Goal: Task Accomplishment & Management: Complete application form

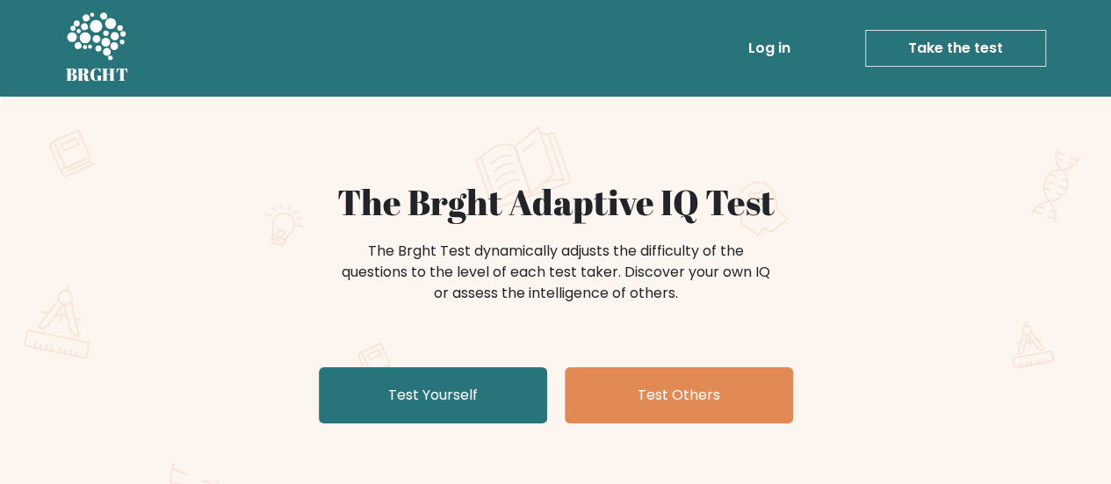
click at [941, 60] on link "Take the test" at bounding box center [955, 48] width 181 height 37
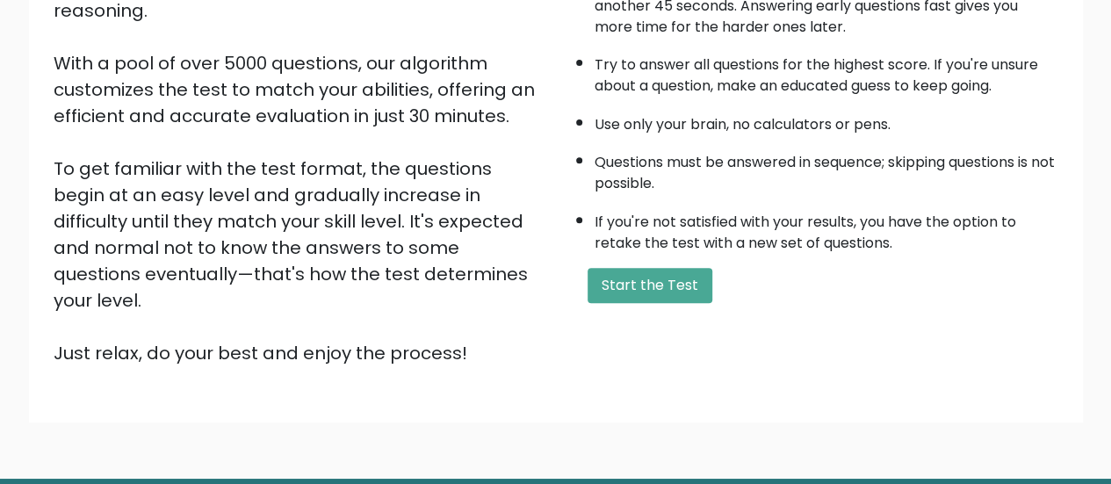
scroll to position [276, 0]
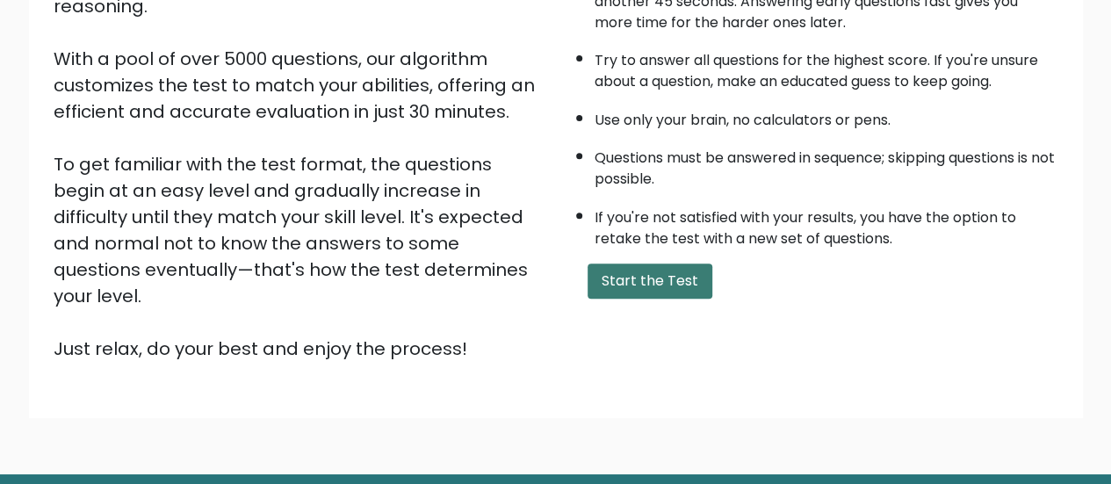
click at [662, 290] on button "Start the Test" at bounding box center [650, 280] width 125 height 35
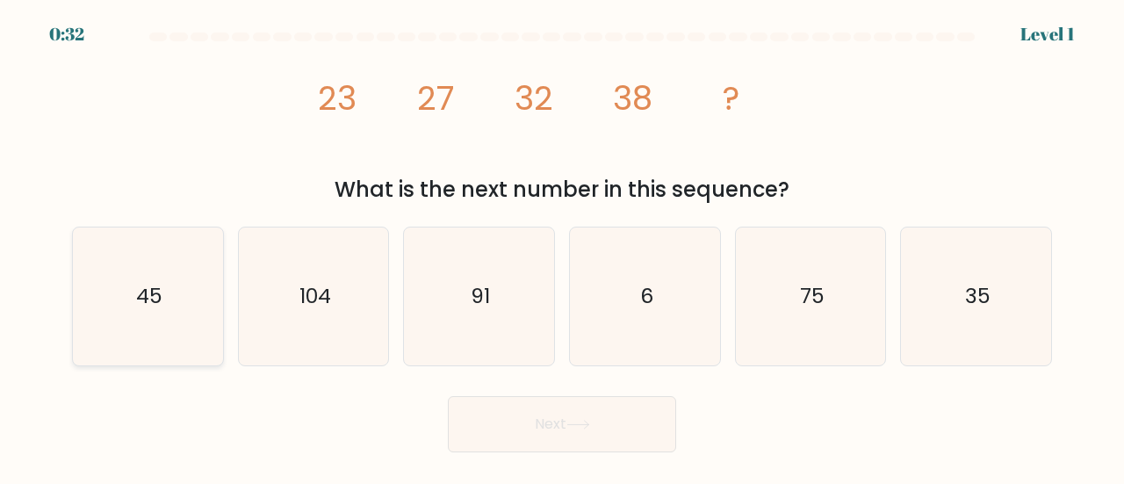
click at [125, 295] on icon "45" at bounding box center [148, 296] width 138 height 138
click at [562, 247] on input "a. 45" at bounding box center [562, 244] width 1 height 4
radio input "true"
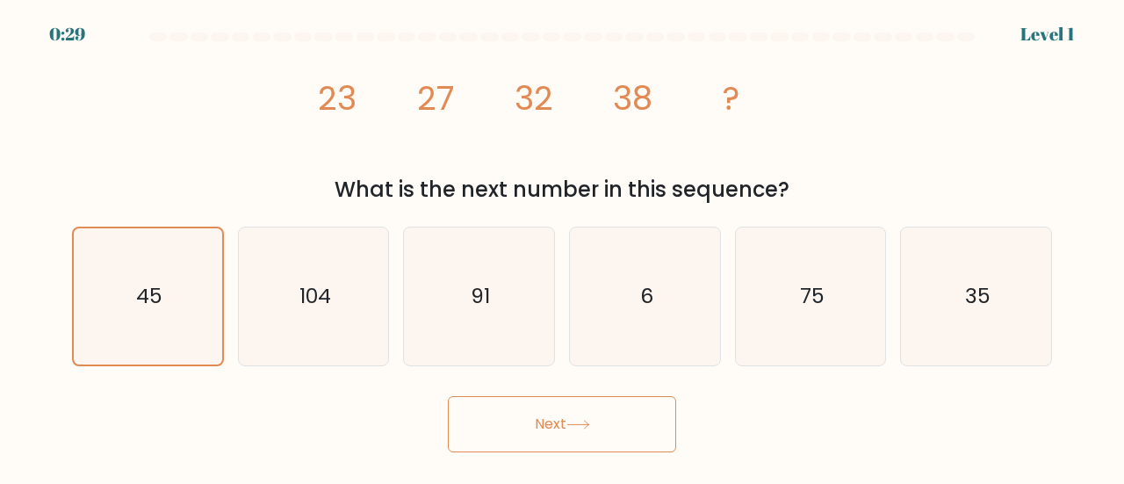
click at [564, 417] on button "Next" at bounding box center [562, 424] width 228 height 56
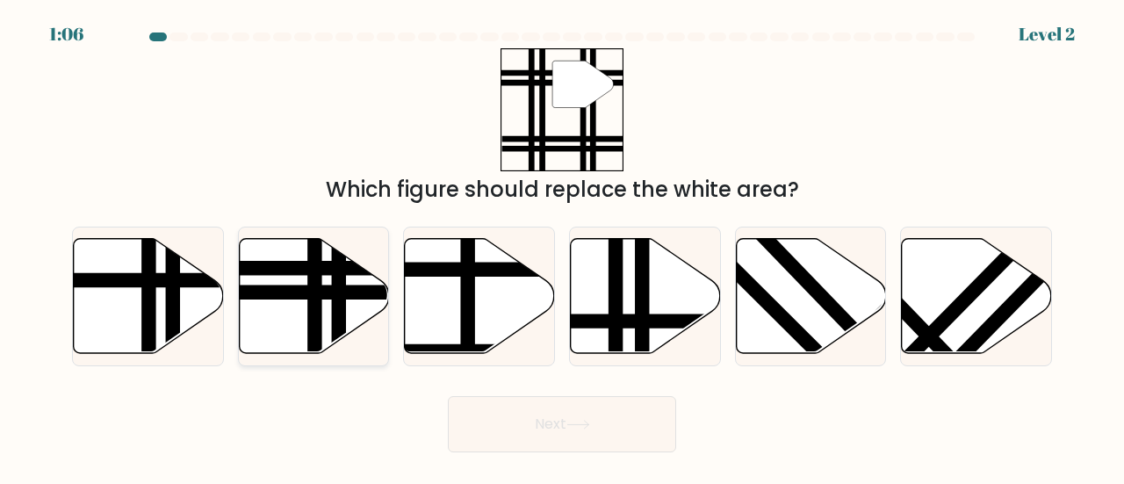
click at [278, 311] on icon at bounding box center [314, 295] width 150 height 115
click at [562, 247] on input "b." at bounding box center [562, 244] width 1 height 4
radio input "true"
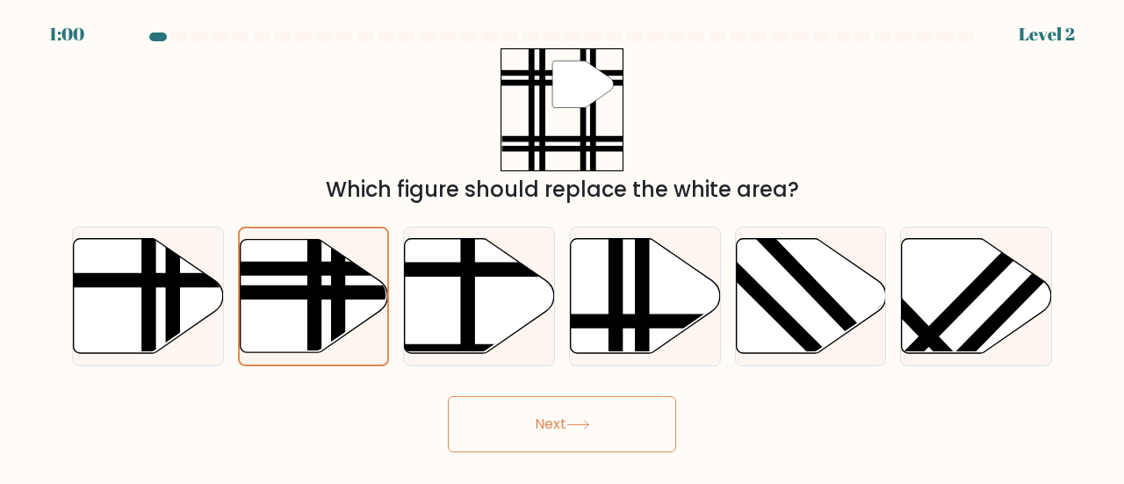
click at [534, 429] on button "Next" at bounding box center [562, 424] width 228 height 56
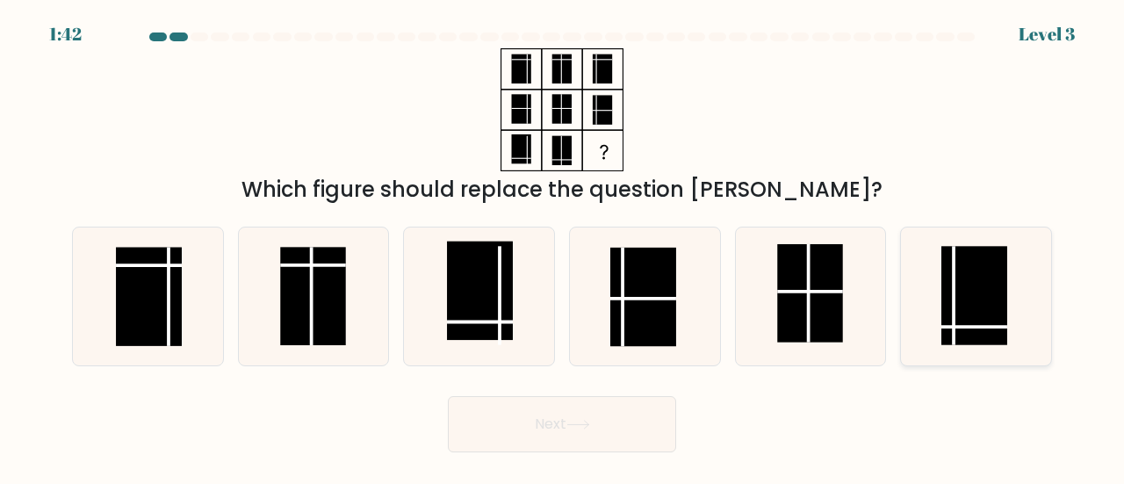
click at [977, 321] on rect at bounding box center [974, 295] width 66 height 98
click at [563, 247] on input "f." at bounding box center [562, 244] width 1 height 4
radio input "true"
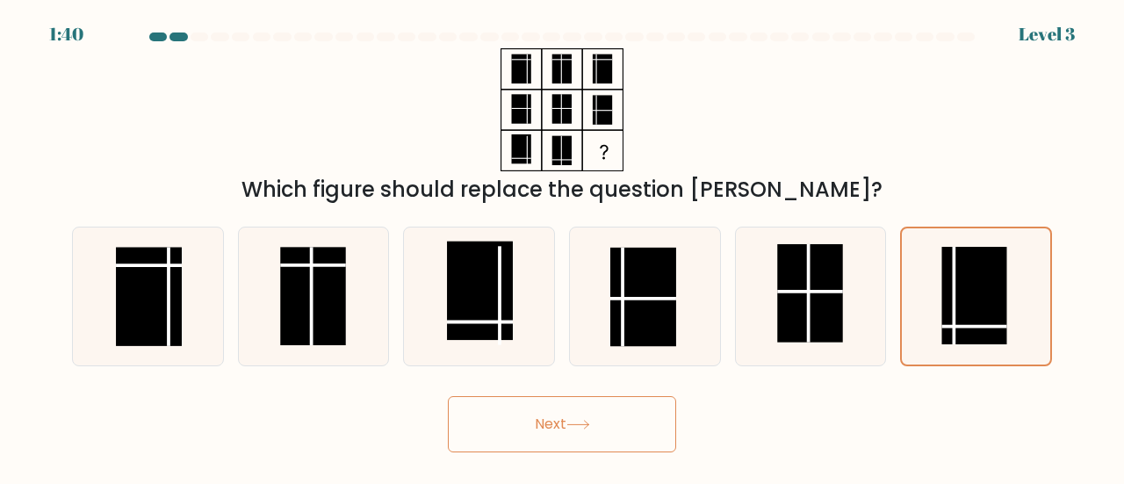
click at [581, 429] on button "Next" at bounding box center [562, 424] width 228 height 56
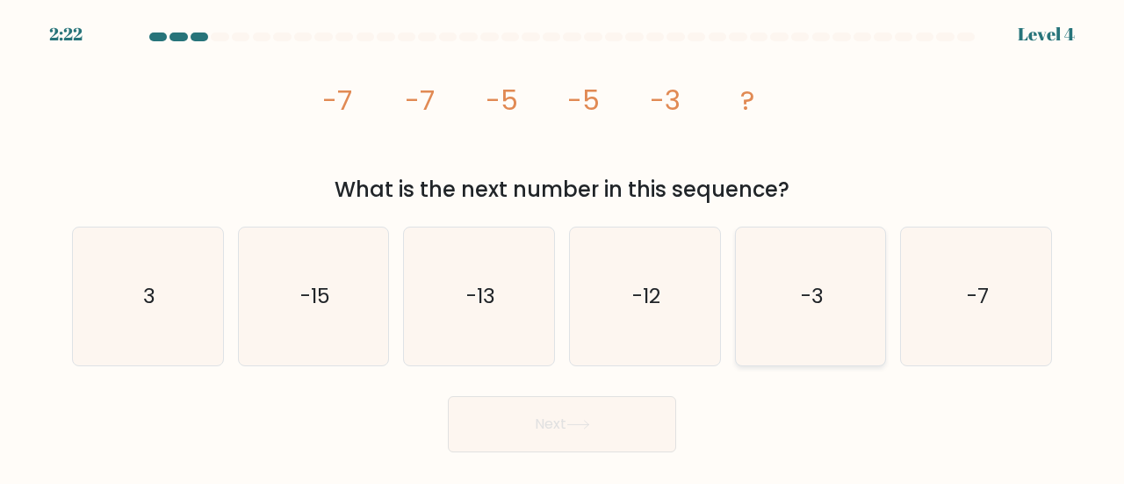
click at [812, 339] on icon "-3" at bounding box center [811, 296] width 138 height 138
click at [563, 247] on input "e. -3" at bounding box center [562, 244] width 1 height 4
radio input "true"
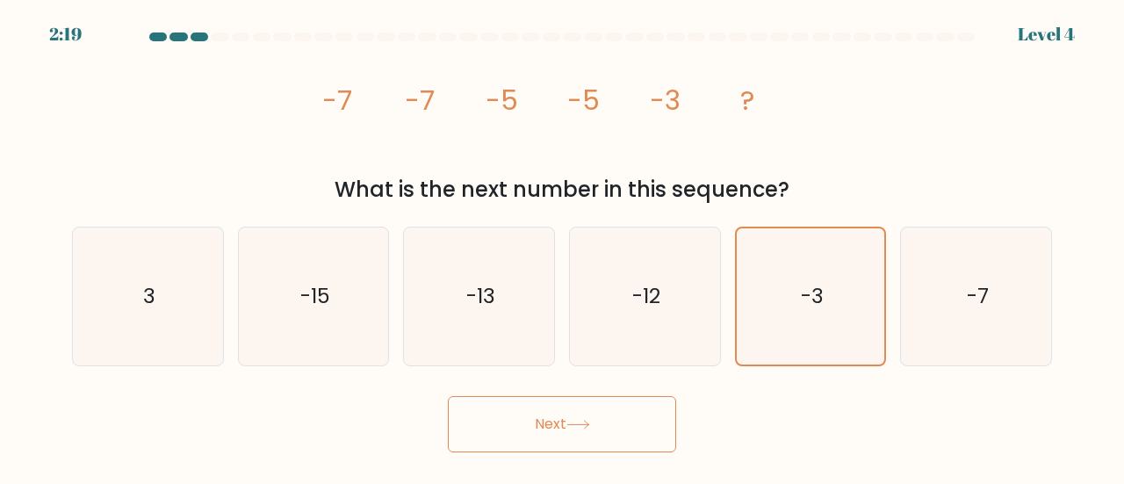
click at [551, 429] on button "Next" at bounding box center [562, 424] width 228 height 56
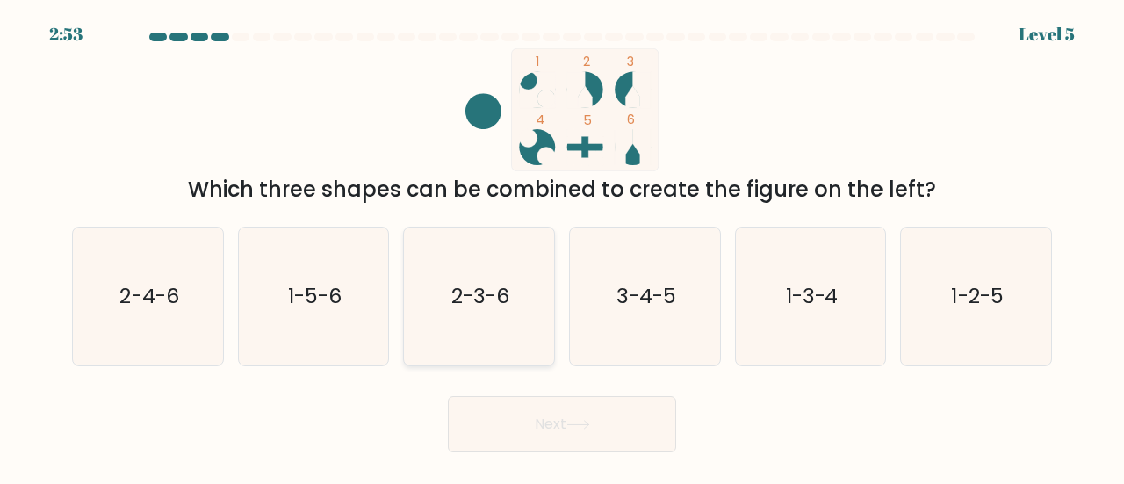
click at [496, 303] on text "2-3-6" at bounding box center [480, 295] width 58 height 29
click at [562, 247] on input "c. 2-3-6" at bounding box center [562, 244] width 1 height 4
radio input "true"
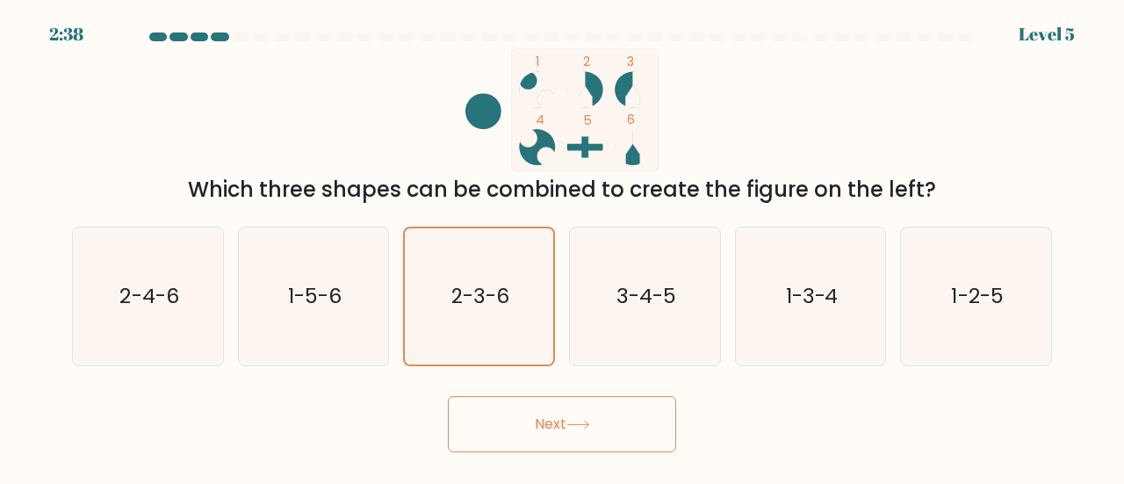
click at [578, 420] on icon at bounding box center [578, 425] width 24 height 10
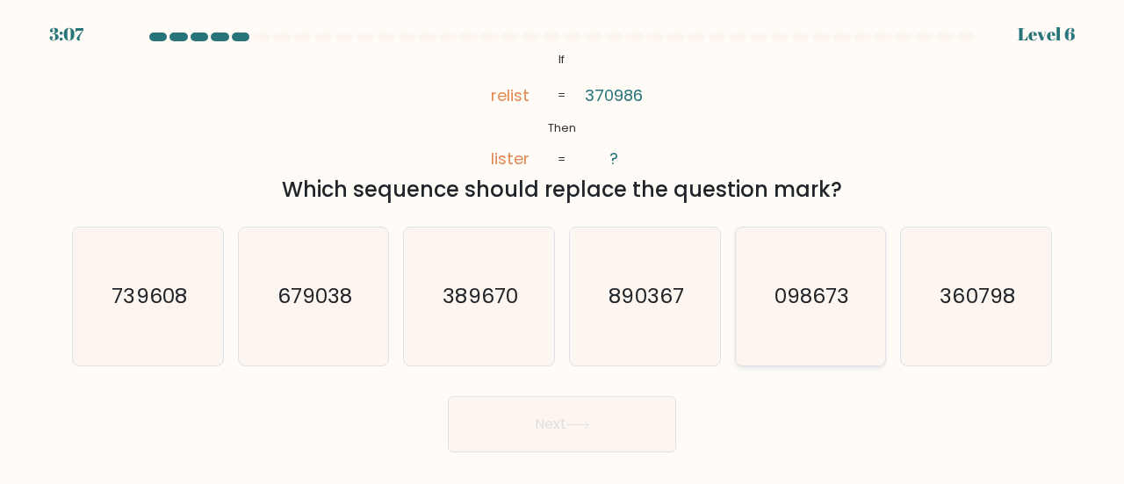
click at [815, 332] on icon "098673" at bounding box center [811, 296] width 138 height 138
click at [563, 247] on input "e. 098673" at bounding box center [562, 244] width 1 height 4
radio input "true"
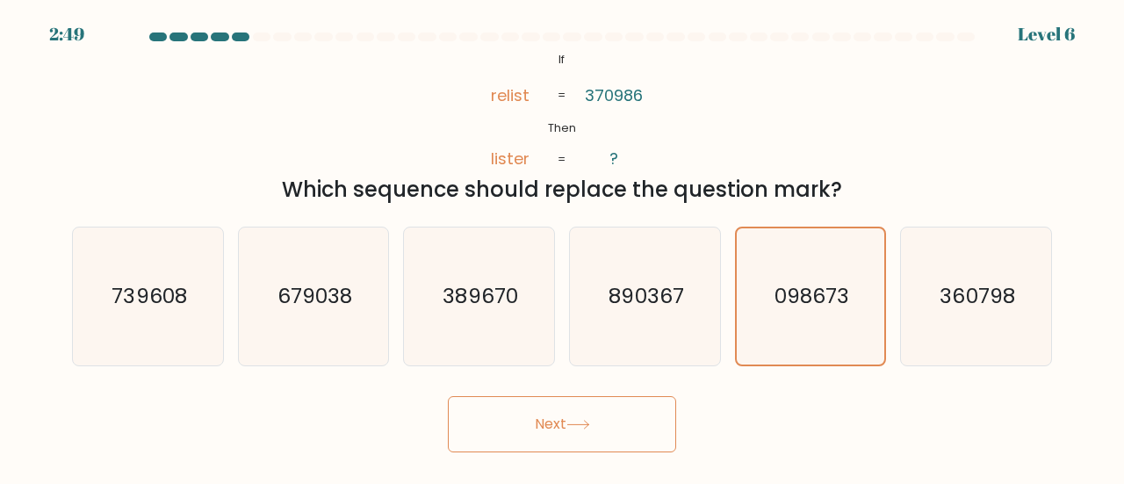
click at [564, 428] on button "Next" at bounding box center [562, 424] width 228 height 56
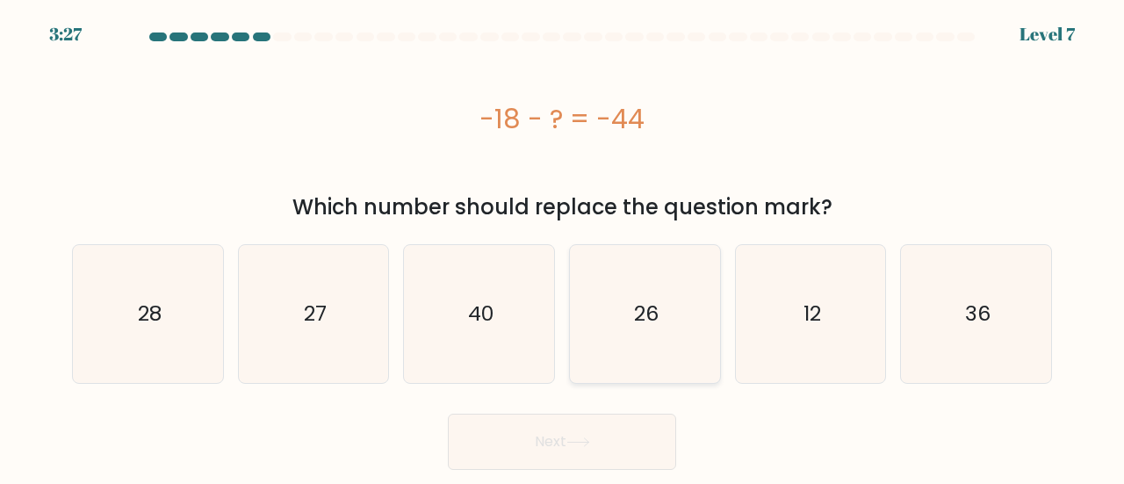
click at [634, 302] on text "26" at bounding box center [646, 313] width 25 height 29
click at [563, 247] on input "d. 26" at bounding box center [562, 244] width 1 height 4
radio input "true"
click at [554, 459] on button "Next" at bounding box center [562, 442] width 228 height 56
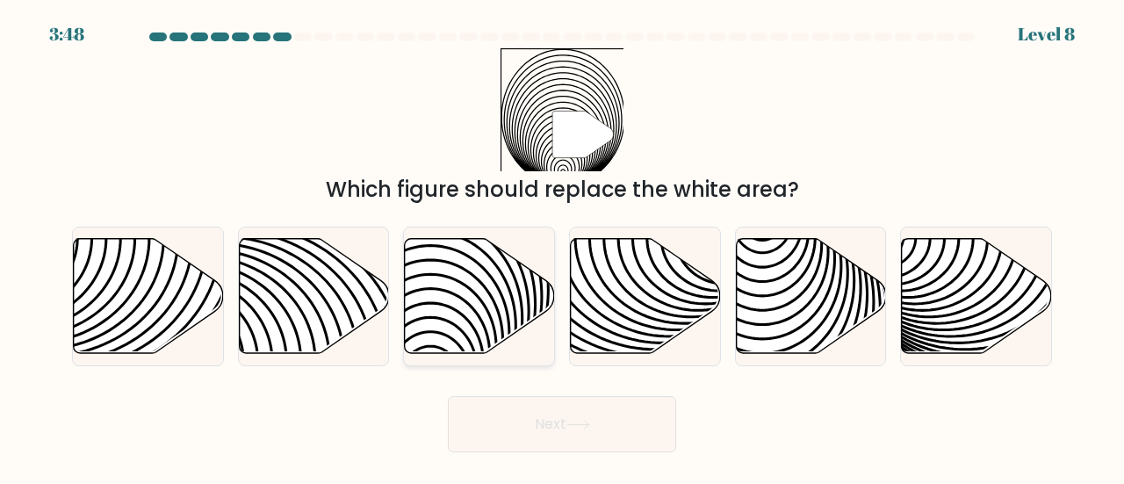
click at [465, 321] on icon at bounding box center [480, 295] width 150 height 115
click at [562, 247] on input "c." at bounding box center [562, 244] width 1 height 4
radio input "true"
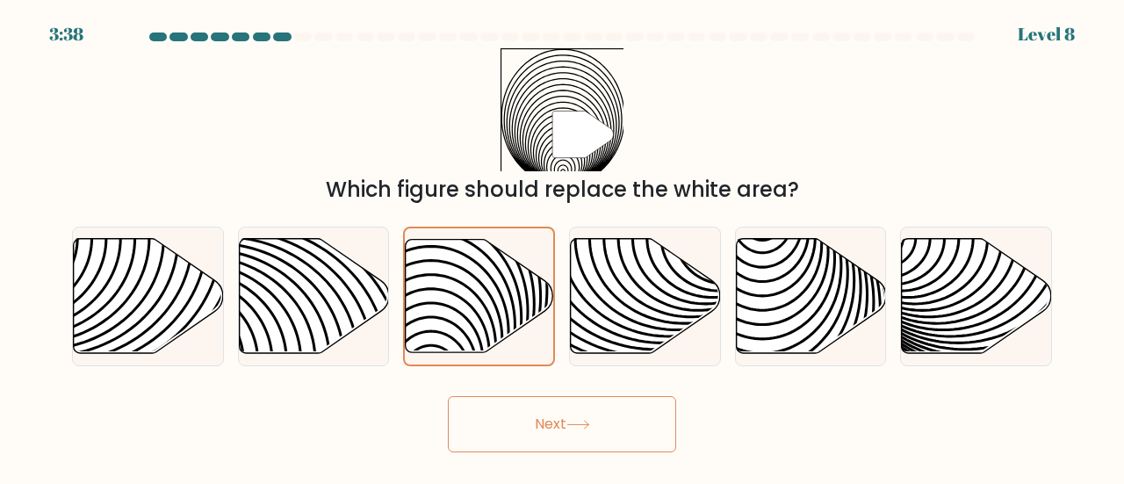
click at [564, 422] on button "Next" at bounding box center [562, 424] width 228 height 56
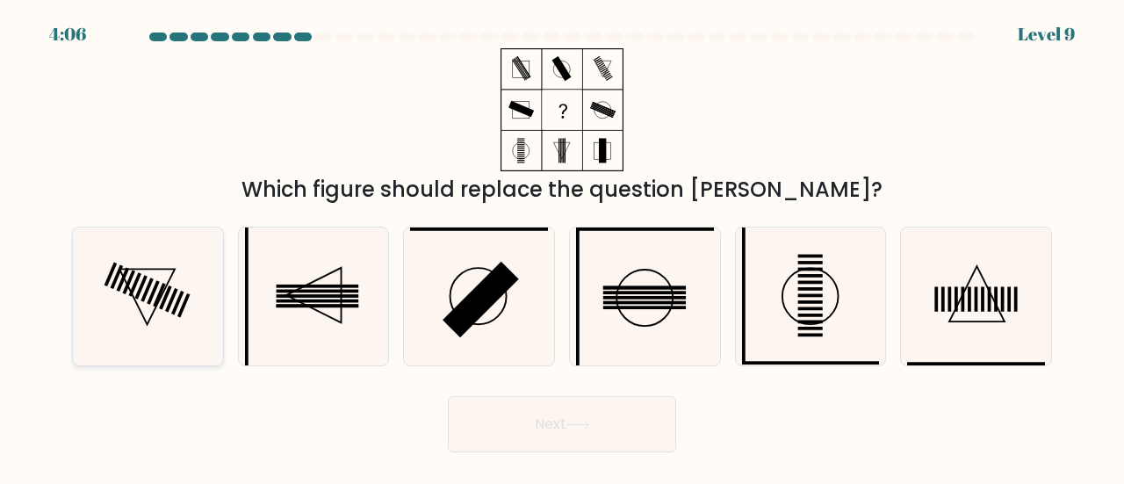
click at [130, 322] on icon at bounding box center [148, 296] width 138 height 138
click at [562, 247] on input "a." at bounding box center [562, 244] width 1 height 4
radio input "true"
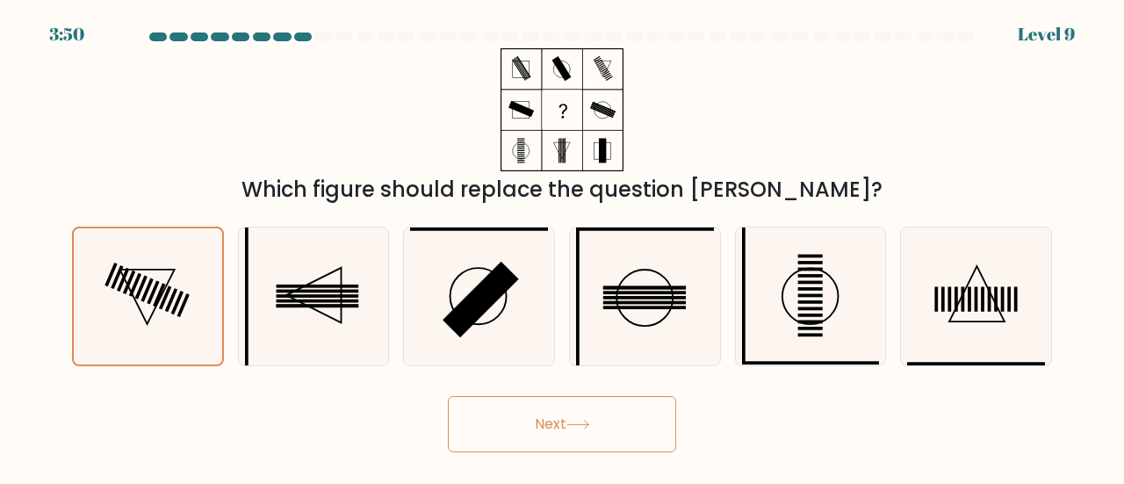
click at [587, 423] on icon at bounding box center [578, 425] width 24 height 10
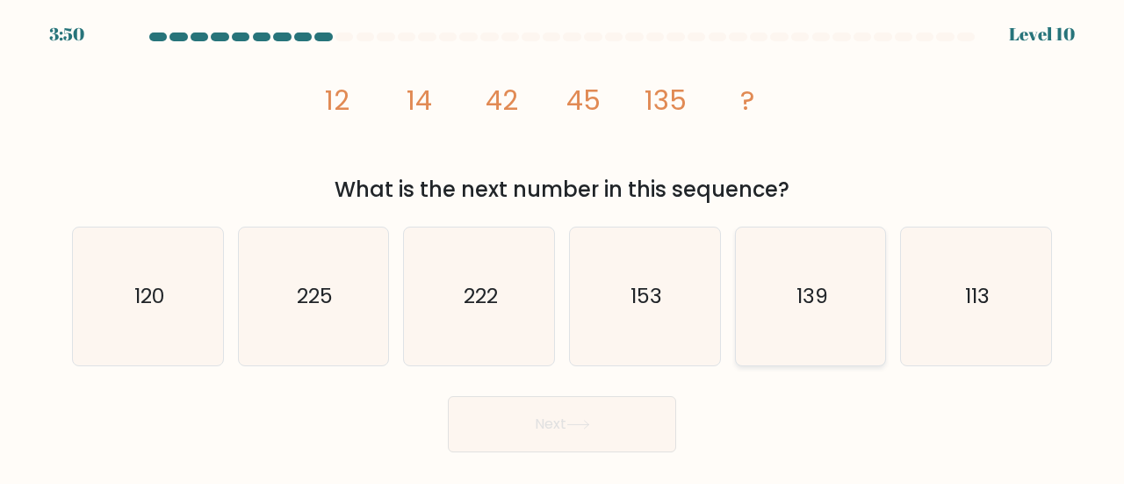
click at [826, 343] on icon "139" at bounding box center [811, 296] width 138 height 138
click at [563, 247] on input "e. 139" at bounding box center [562, 244] width 1 height 4
radio input "true"
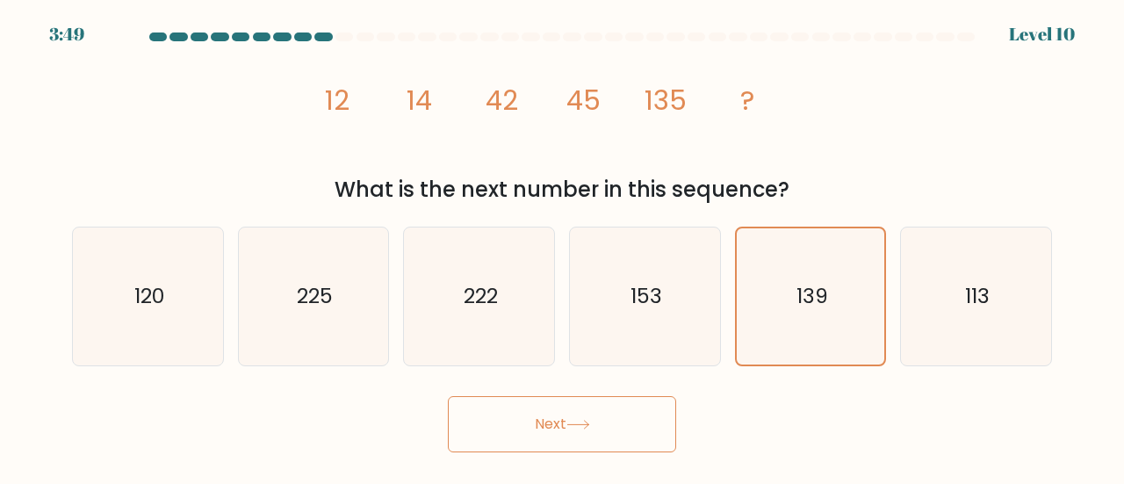
click at [625, 428] on button "Next" at bounding box center [562, 424] width 228 height 56
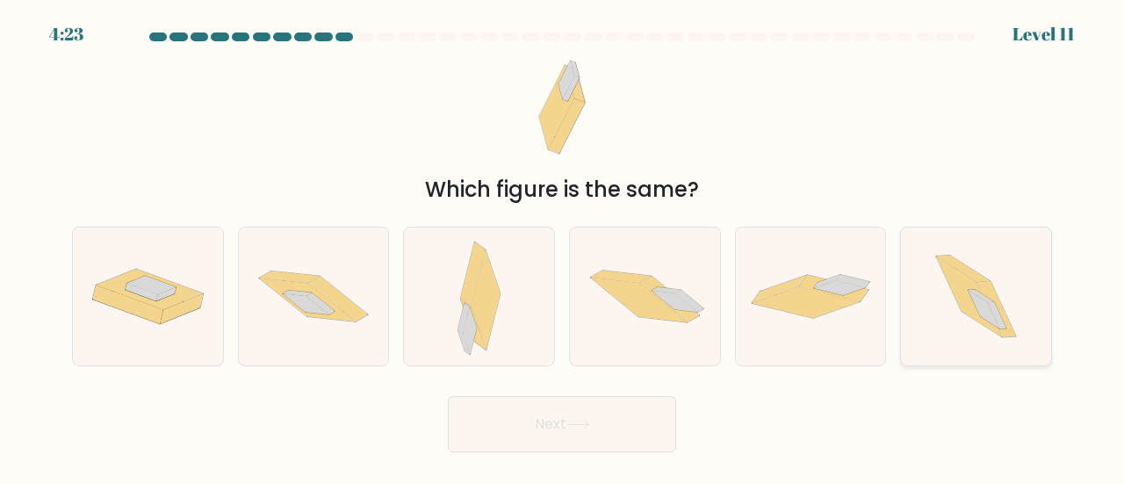
click at [954, 266] on icon at bounding box center [963, 269] width 54 height 26
click at [563, 247] on input "f." at bounding box center [562, 244] width 1 height 4
radio input "true"
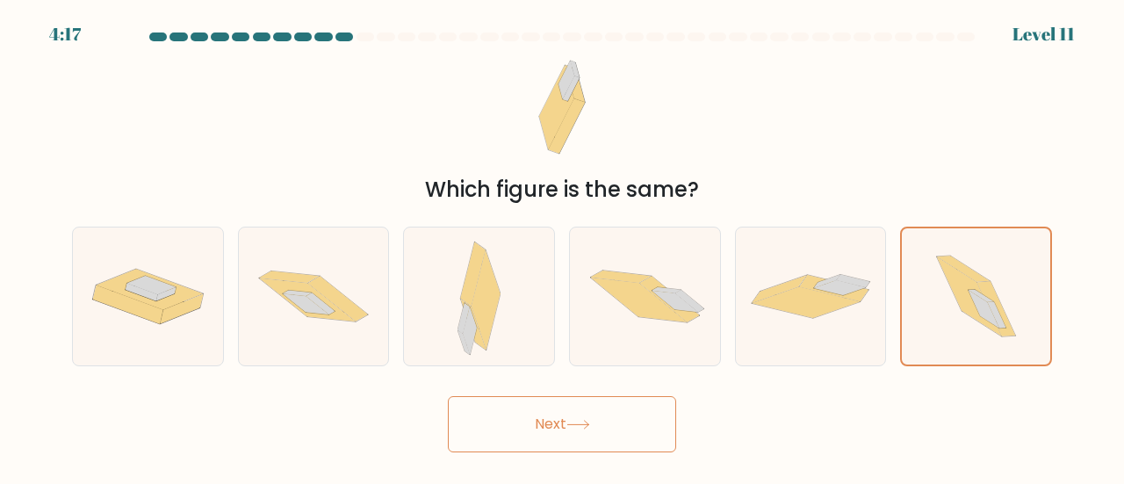
click at [508, 428] on button "Next" at bounding box center [562, 424] width 228 height 56
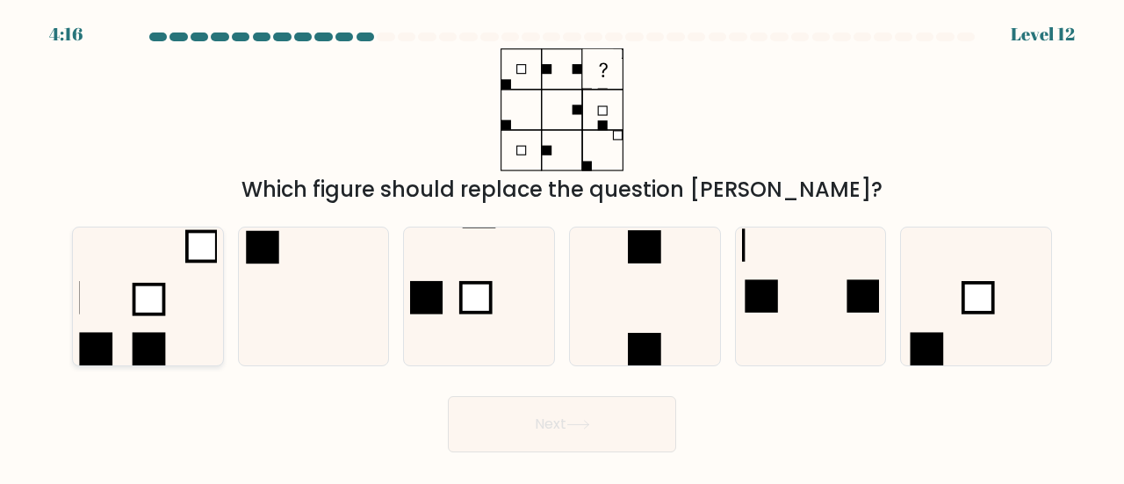
click at [140, 311] on rect at bounding box center [148, 300] width 30 height 30
click at [562, 247] on input "a." at bounding box center [562, 244] width 1 height 4
radio input "true"
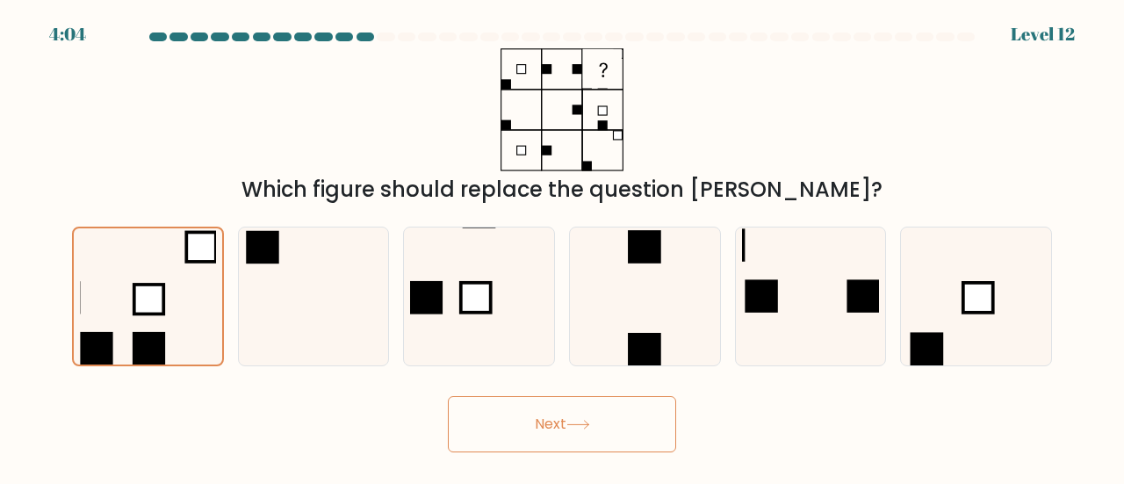
click at [552, 419] on button "Next" at bounding box center [562, 424] width 228 height 56
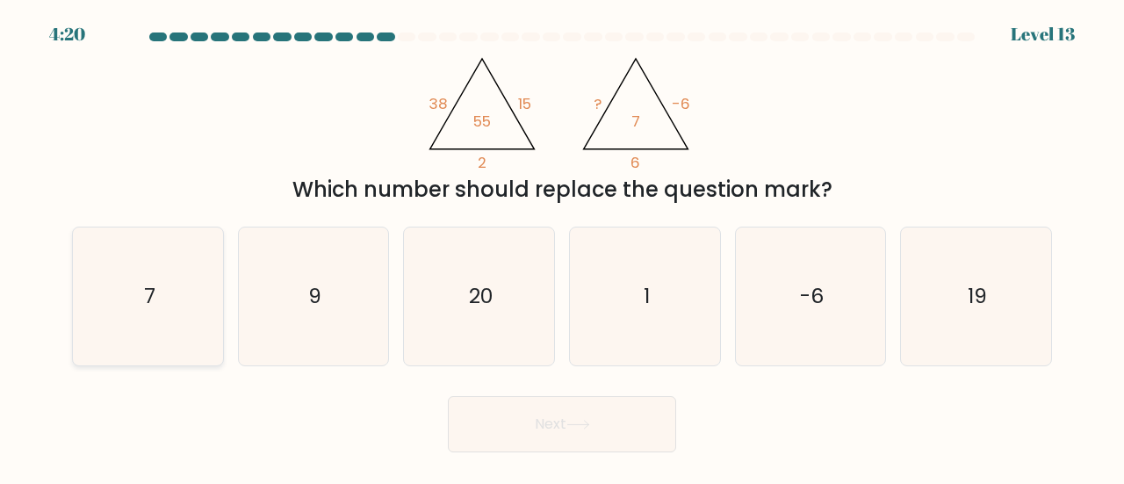
click at [147, 322] on icon "7" at bounding box center [148, 296] width 138 height 138
click at [562, 247] on input "a. 7" at bounding box center [562, 244] width 1 height 4
radio input "true"
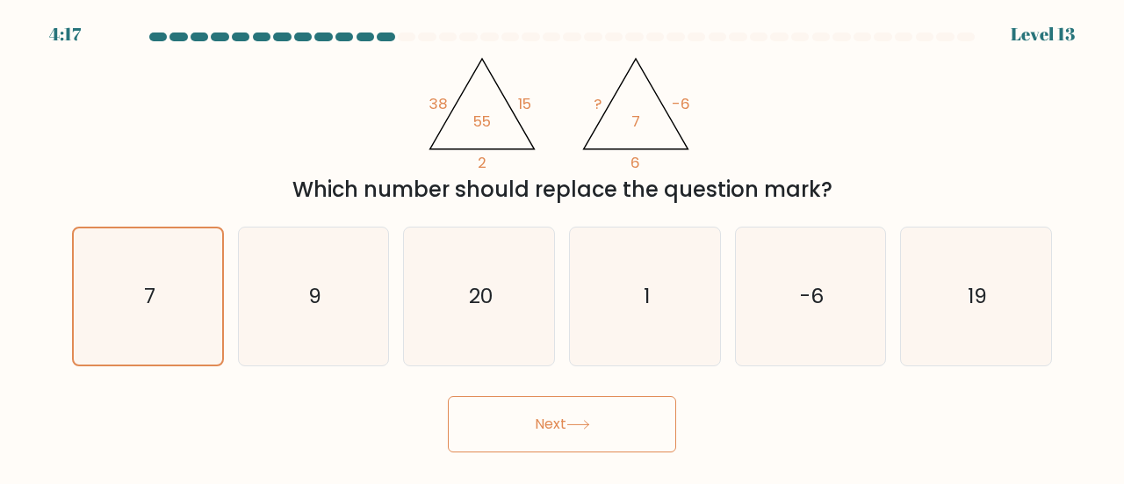
click at [626, 432] on button "Next" at bounding box center [562, 424] width 228 height 56
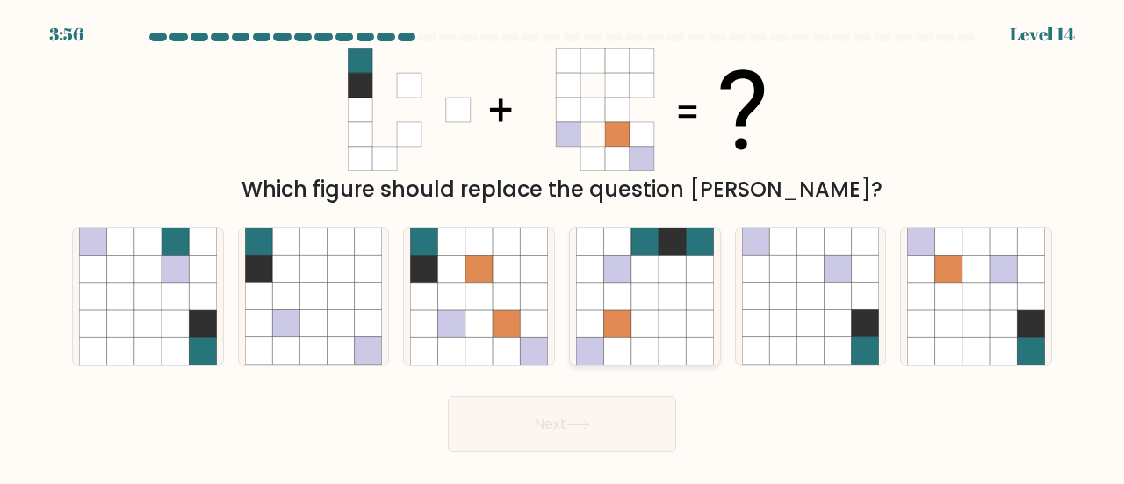
click at [655, 330] on icon at bounding box center [644, 323] width 27 height 27
click at [563, 247] on input "d." at bounding box center [562, 244] width 1 height 4
radio input "true"
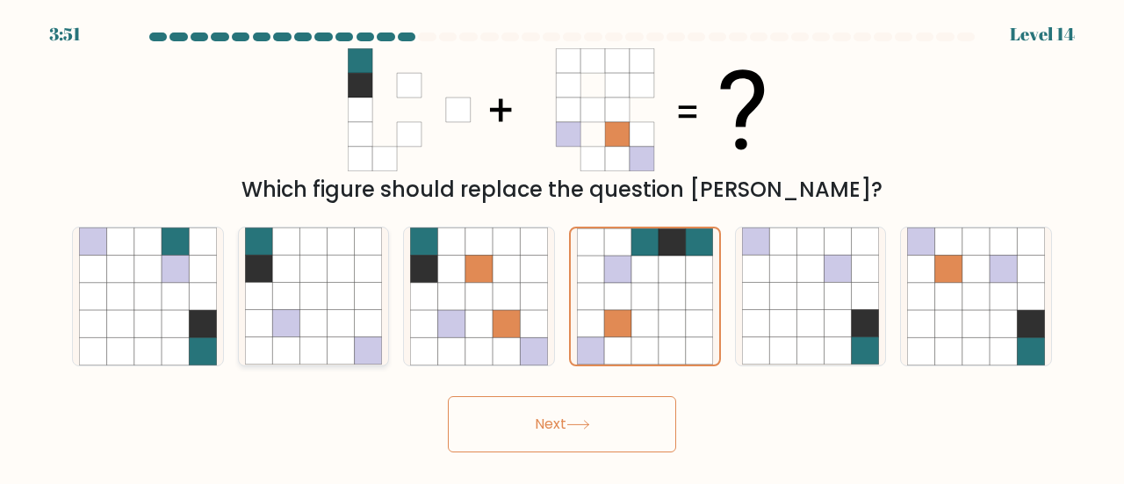
click at [337, 306] on icon at bounding box center [341, 296] width 27 height 27
click at [562, 247] on input "b." at bounding box center [562, 244] width 1 height 4
radio input "true"
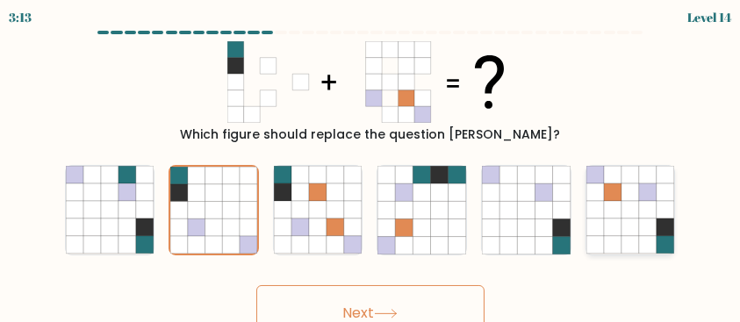
click at [619, 217] on icon at bounding box center [613, 211] width 18 height 18
click at [371, 166] on input "f." at bounding box center [371, 164] width 1 height 4
radio input "true"
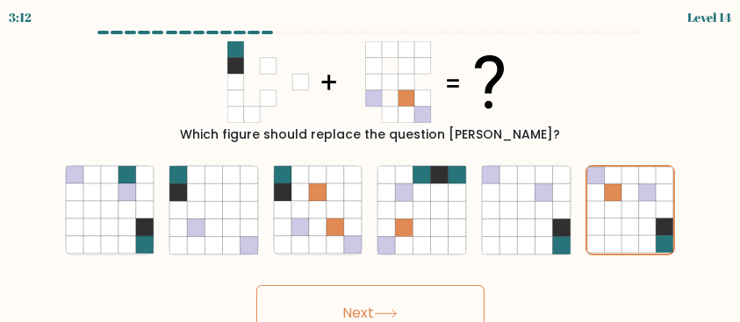
scroll to position [18, 0]
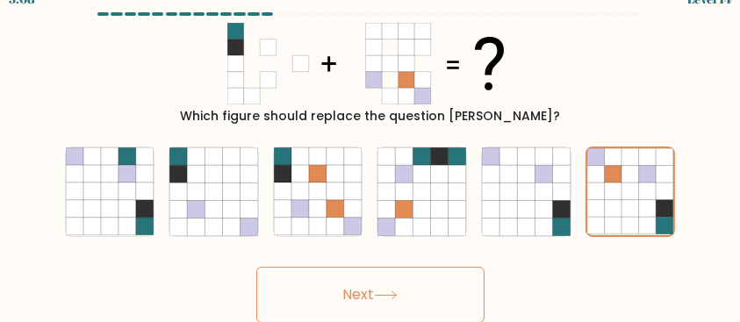
click at [405, 286] on button "Next" at bounding box center [370, 295] width 228 height 56
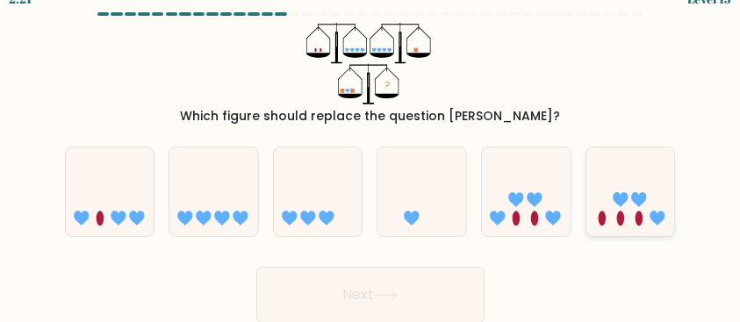
click at [631, 202] on icon at bounding box center [631, 191] width 89 height 73
click at [371, 148] on input "f." at bounding box center [371, 145] width 1 height 4
radio input "true"
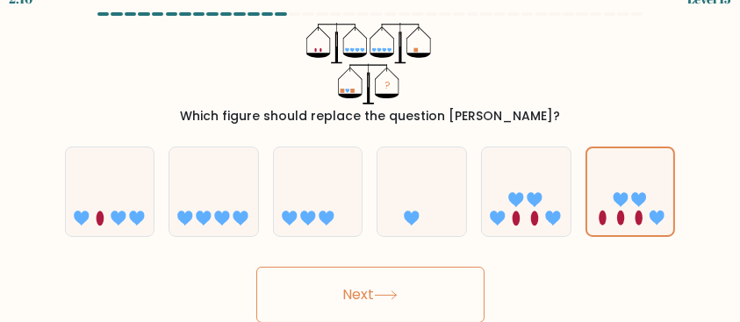
click at [432, 288] on button "Next" at bounding box center [370, 295] width 228 height 56
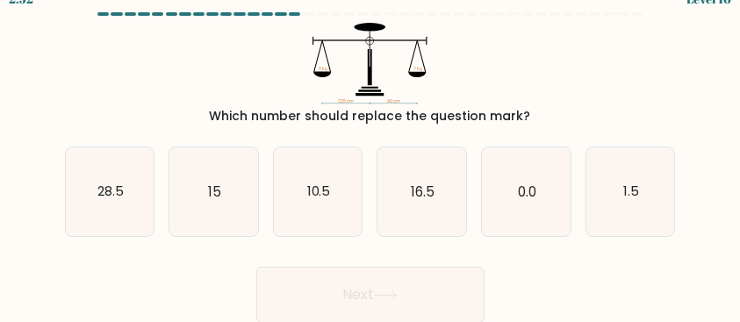
scroll to position [0, 0]
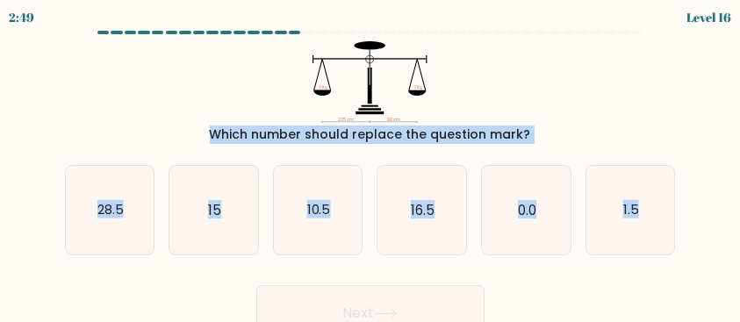
drag, startPoint x: 734, startPoint y: 94, endPoint x: 748, endPoint y: 167, distance: 74.2
click at [740, 167] on html "2:49 Level 16" at bounding box center [370, 171] width 740 height 342
click at [684, 109] on div "225 cm 90 cm 6 kg ? kg Which number should replace the question mark?" at bounding box center [370, 92] width 632 height 103
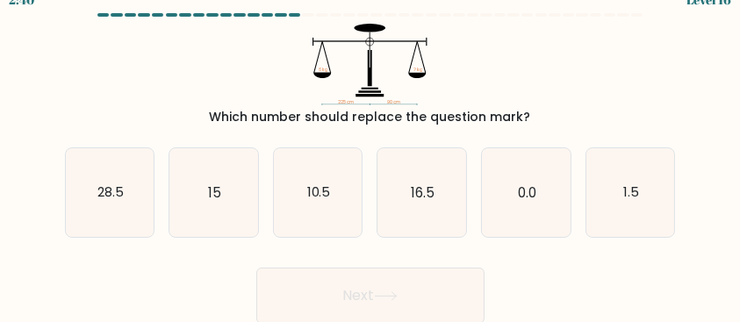
scroll to position [18, 0]
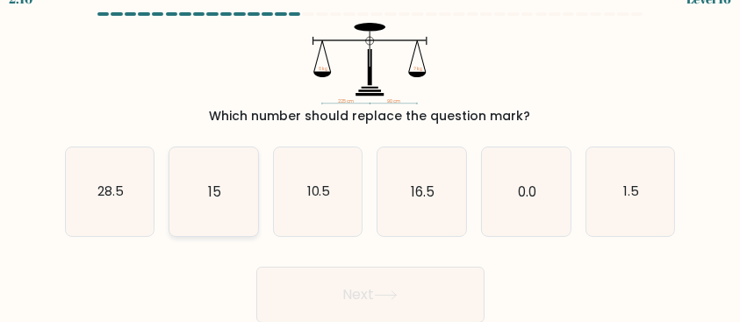
click at [193, 179] on icon "15" at bounding box center [213, 192] width 89 height 89
click at [371, 148] on input "b. 15" at bounding box center [371, 145] width 1 height 4
radio input "true"
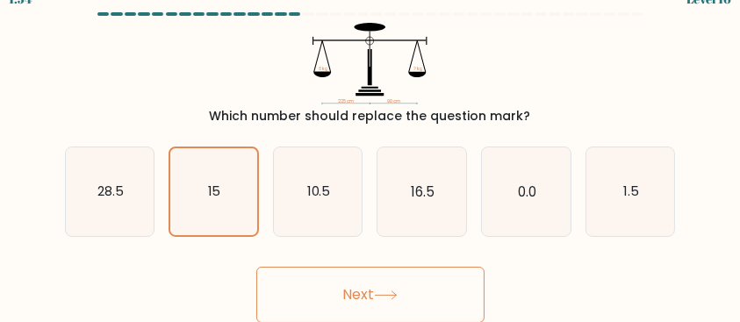
click at [404, 305] on button "Next" at bounding box center [370, 295] width 228 height 56
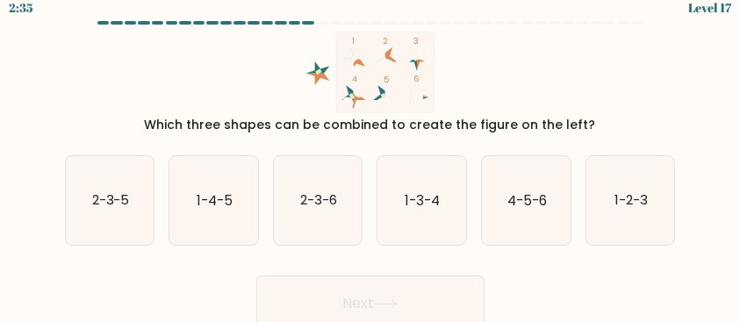
scroll to position [11, 0]
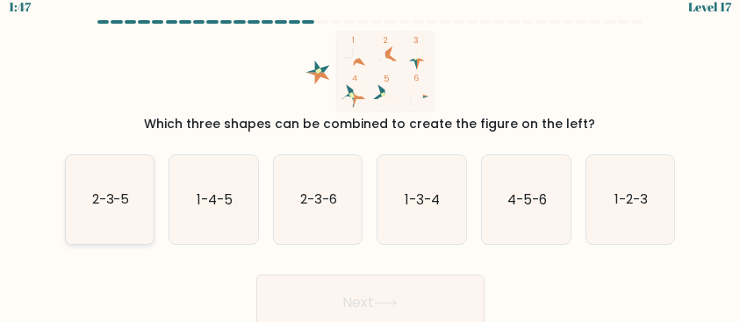
click at [129, 208] on text "2-3-5" at bounding box center [110, 200] width 38 height 18
click at [371, 155] on input "a. 2-3-5" at bounding box center [371, 153] width 1 height 4
radio input "true"
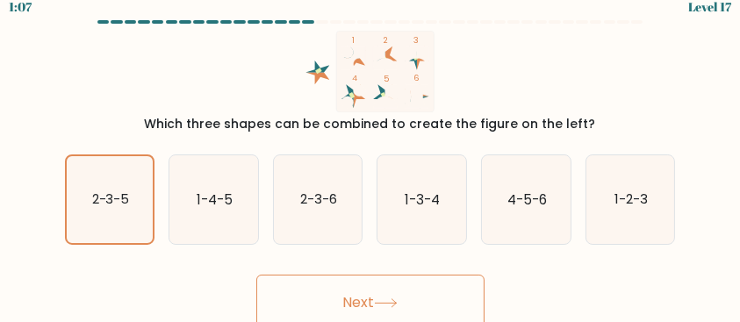
click at [436, 294] on button "Next" at bounding box center [370, 303] width 228 height 56
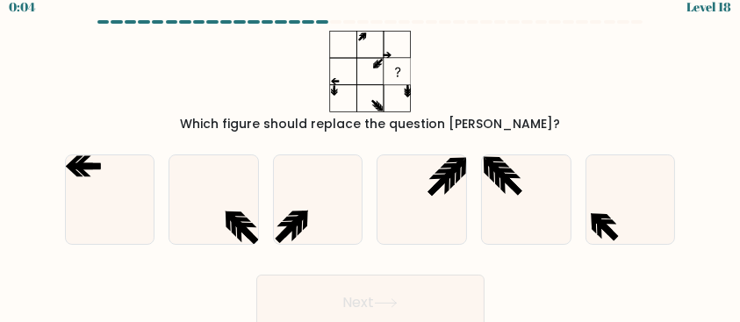
click at [44, 167] on form at bounding box center [370, 175] width 740 height 311
click at [110, 182] on icon at bounding box center [110, 199] width 89 height 89
click at [371, 155] on input "a." at bounding box center [371, 153] width 1 height 4
radio input "true"
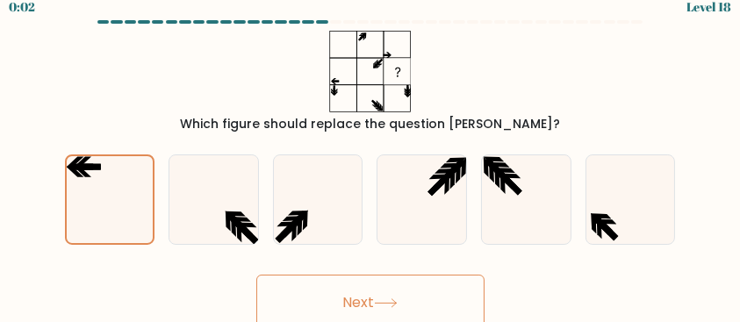
click at [356, 307] on button "Next" at bounding box center [370, 303] width 228 height 56
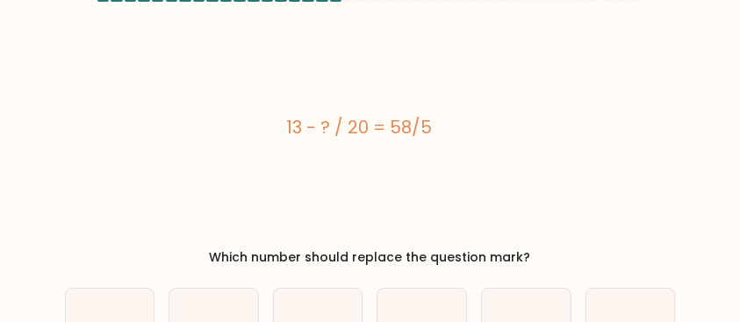
scroll to position [0, 0]
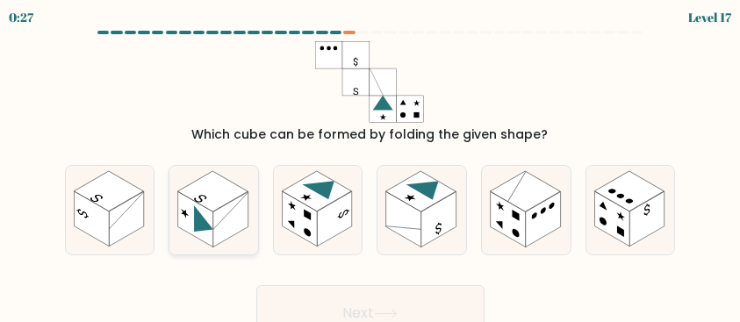
click at [225, 214] on rect at bounding box center [230, 219] width 35 height 55
click at [371, 166] on input "b." at bounding box center [371, 164] width 1 height 4
radio input "true"
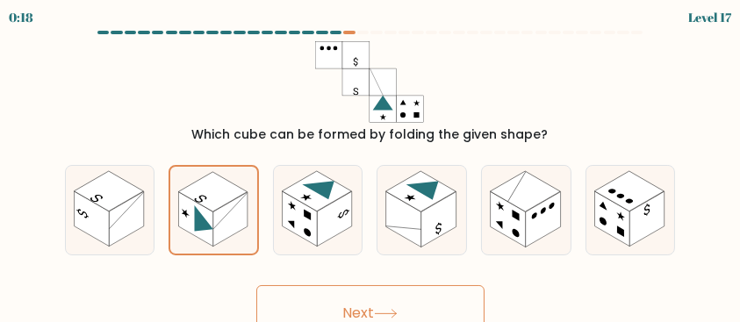
click at [386, 306] on button "Next" at bounding box center [370, 313] width 228 height 56
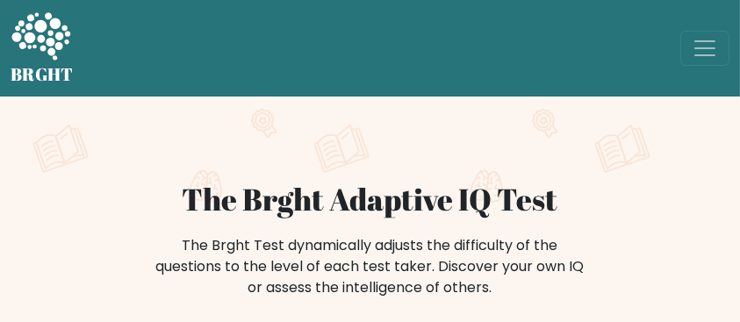
click at [702, 67] on div "BRGHT BRGHT Log in Take the test Take the test" at bounding box center [370, 48] width 740 height 83
click at [702, 60] on span "Toggle navigation" at bounding box center [705, 48] width 26 height 26
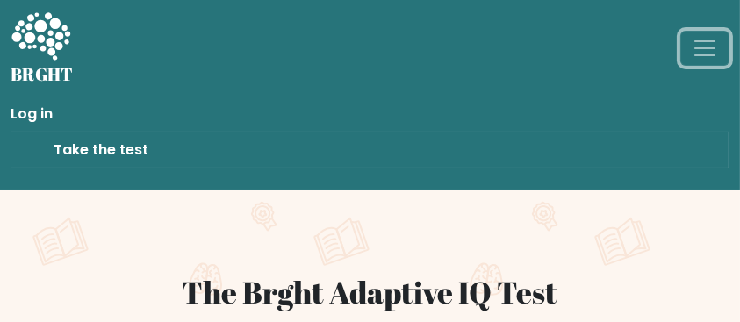
click at [702, 60] on span "Toggle navigation" at bounding box center [705, 48] width 26 height 26
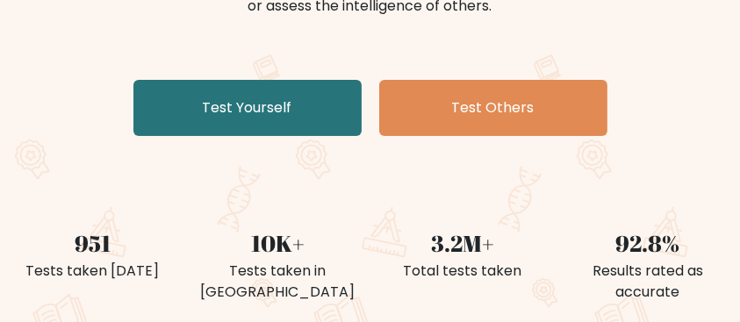
scroll to position [299, 0]
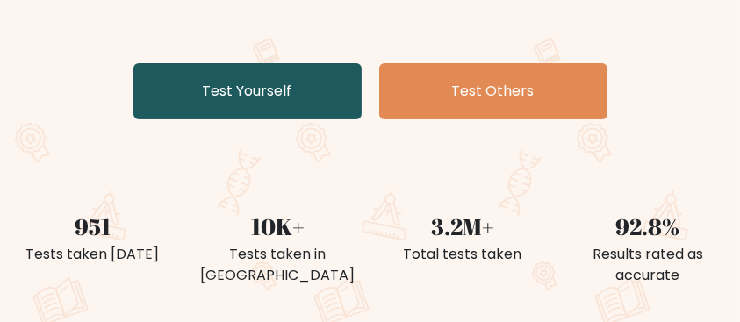
click at [273, 98] on link "Test Yourself" at bounding box center [247, 91] width 228 height 56
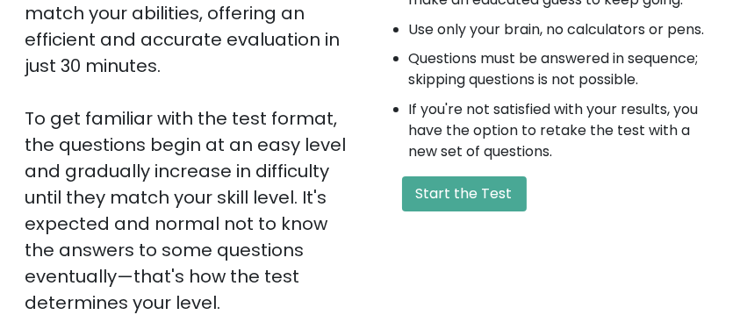
scroll to position [431, 0]
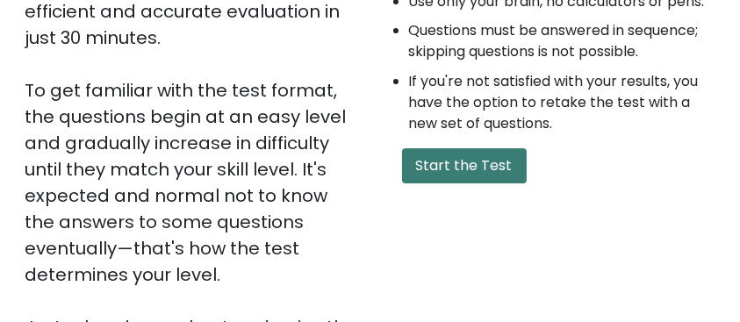
click at [479, 166] on button "Start the Test" at bounding box center [464, 165] width 125 height 35
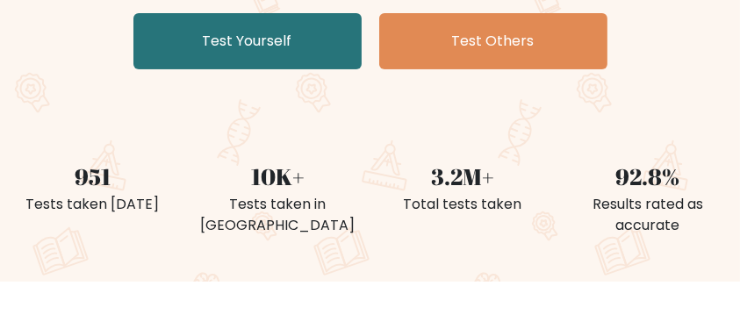
scroll to position [211, 0]
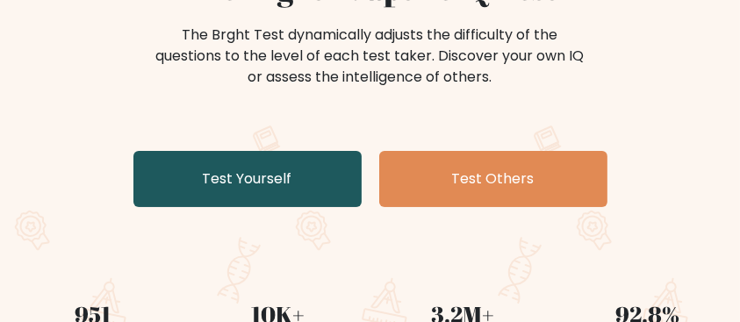
click at [221, 186] on link "Test Yourself" at bounding box center [247, 179] width 228 height 56
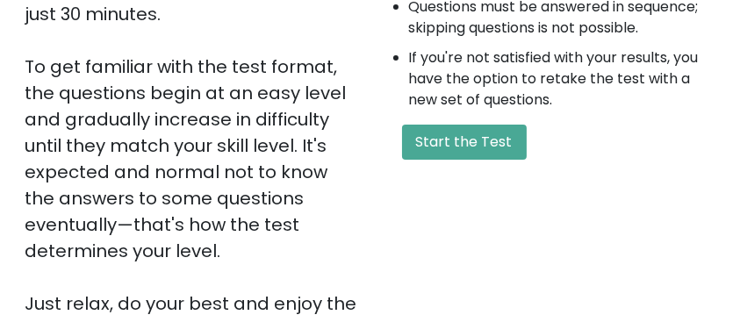
scroll to position [458, 0]
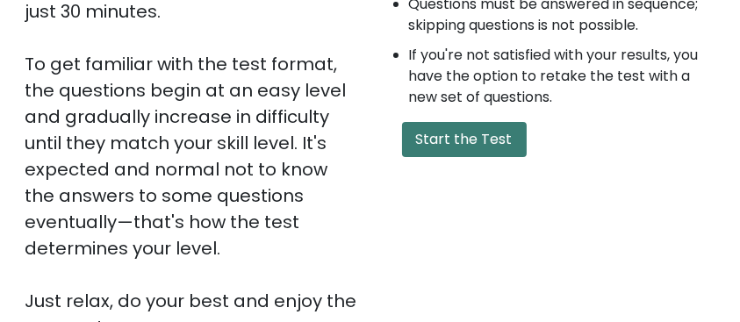
click at [451, 135] on button "Start the Test" at bounding box center [464, 139] width 125 height 35
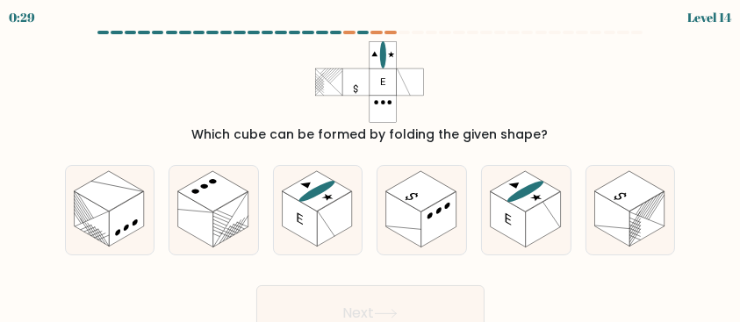
click at [105, 32] on div at bounding box center [103, 33] width 12 height 4
